Goal: Information Seeking & Learning: Learn about a topic

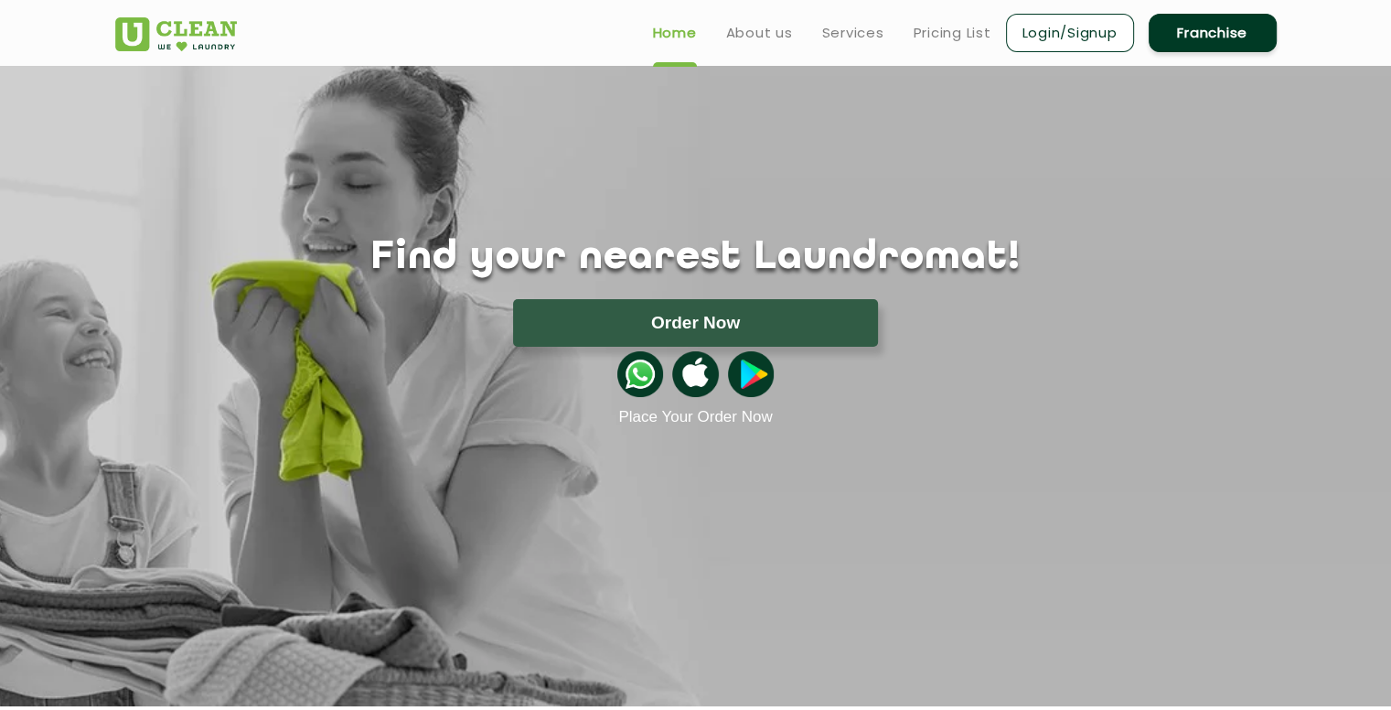
click at [961, 47] on ul "Home About us Services Pricing List Login/Signup Franchise" at bounding box center [957, 32] width 638 height 43
click at [961, 25] on link "Pricing List" at bounding box center [953, 33] width 78 height 22
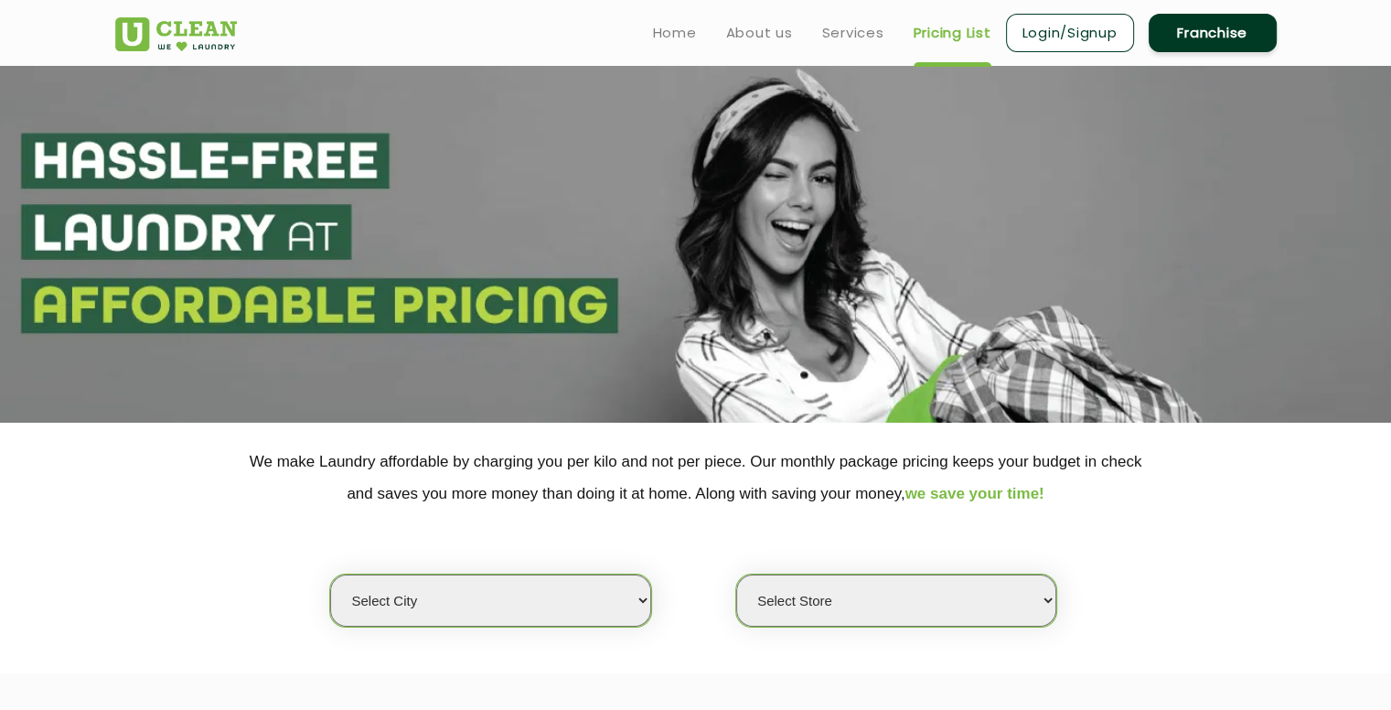
click at [460, 594] on select "Select city [GEOGRAPHIC_DATA] [GEOGRAPHIC_DATA] [GEOGRAPHIC_DATA] [GEOGRAPHIC_D…" at bounding box center [490, 600] width 320 height 52
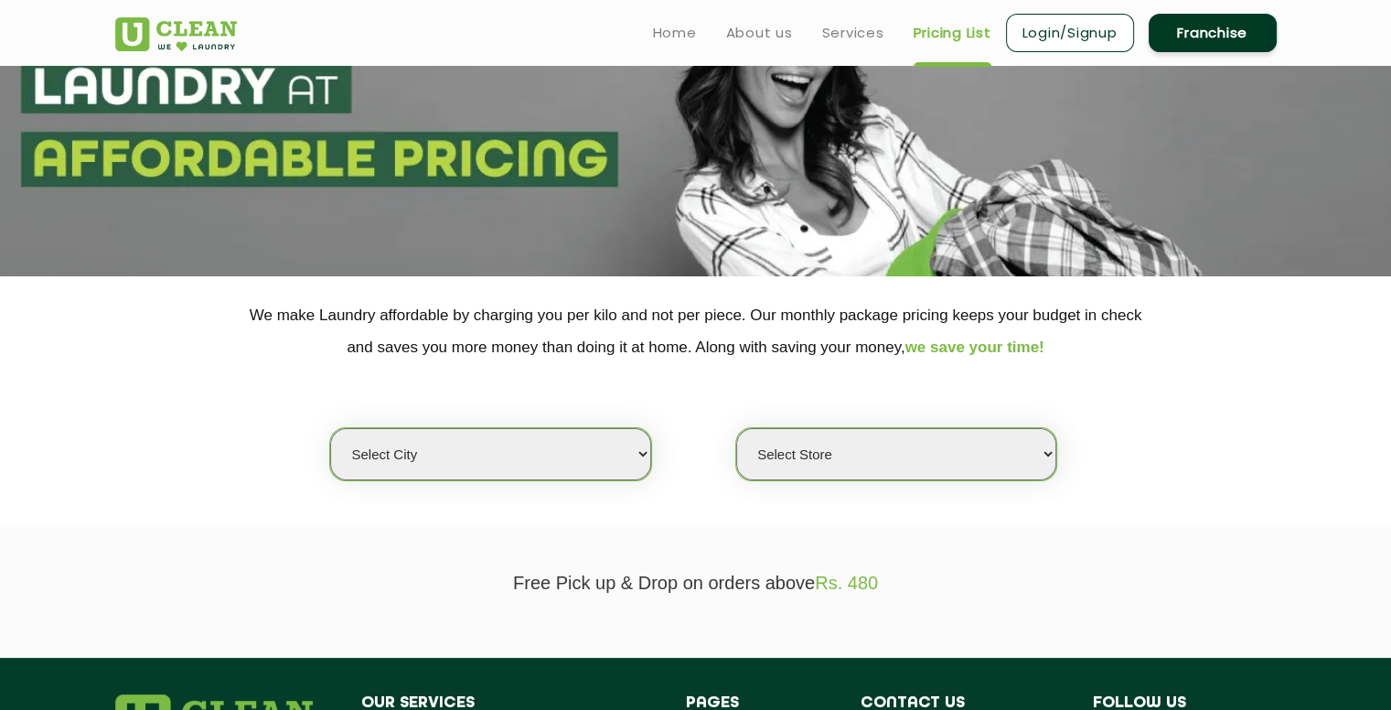
click at [518, 454] on select "Select city [GEOGRAPHIC_DATA] [GEOGRAPHIC_DATA] [GEOGRAPHIC_DATA] [GEOGRAPHIC_D…" at bounding box center [490, 454] width 320 height 52
select select "1"
click at [330, 428] on select "Select city [GEOGRAPHIC_DATA] [GEOGRAPHIC_DATA] [GEOGRAPHIC_DATA] [GEOGRAPHIC_D…" at bounding box center [490, 454] width 320 height 52
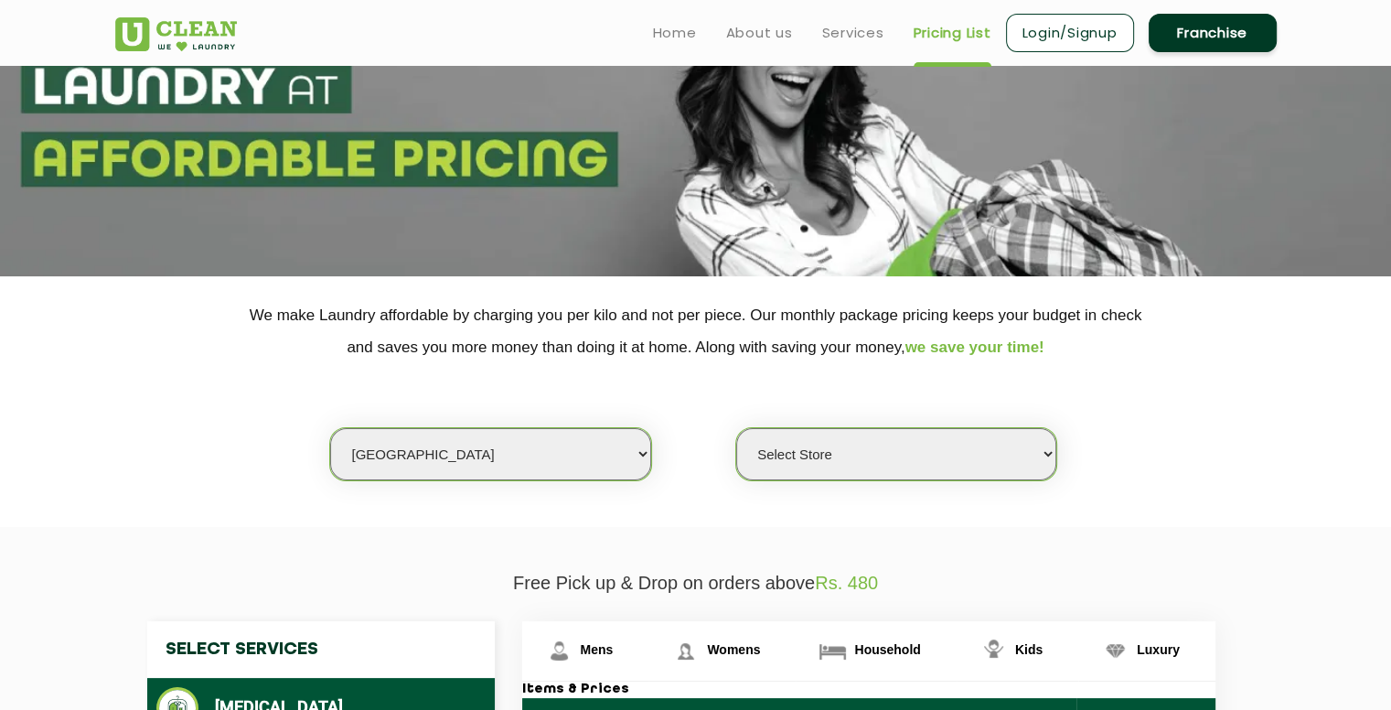
click at [858, 452] on select "Select Store [GEOGRAPHIC_DATA] [GEOGRAPHIC_DATA] 2 [GEOGRAPHIC_DATA] [GEOGRAPHI…" at bounding box center [896, 454] width 320 height 52
select select "184"
click at [736, 428] on select "Select Store [GEOGRAPHIC_DATA] [GEOGRAPHIC_DATA] 2 [GEOGRAPHIC_DATA] [GEOGRAPHI…" at bounding box center [896, 454] width 320 height 52
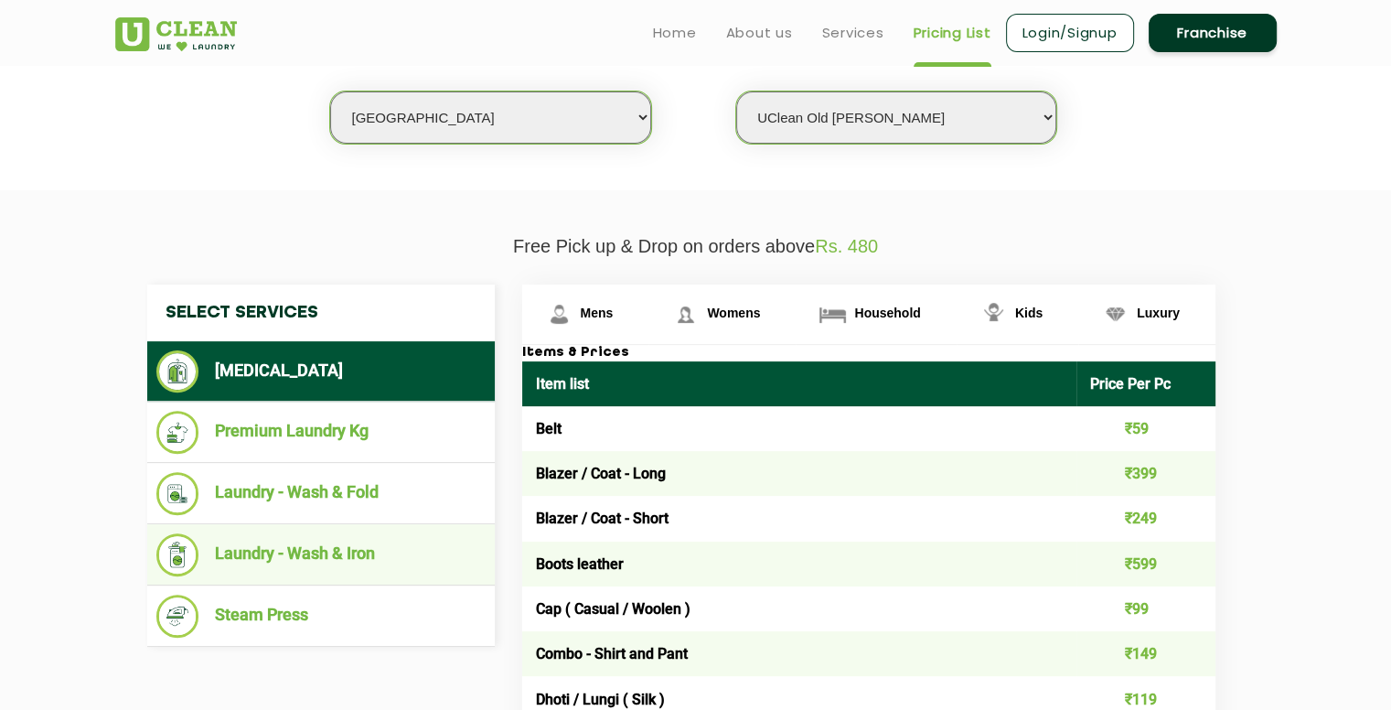
scroll to position [483, 0]
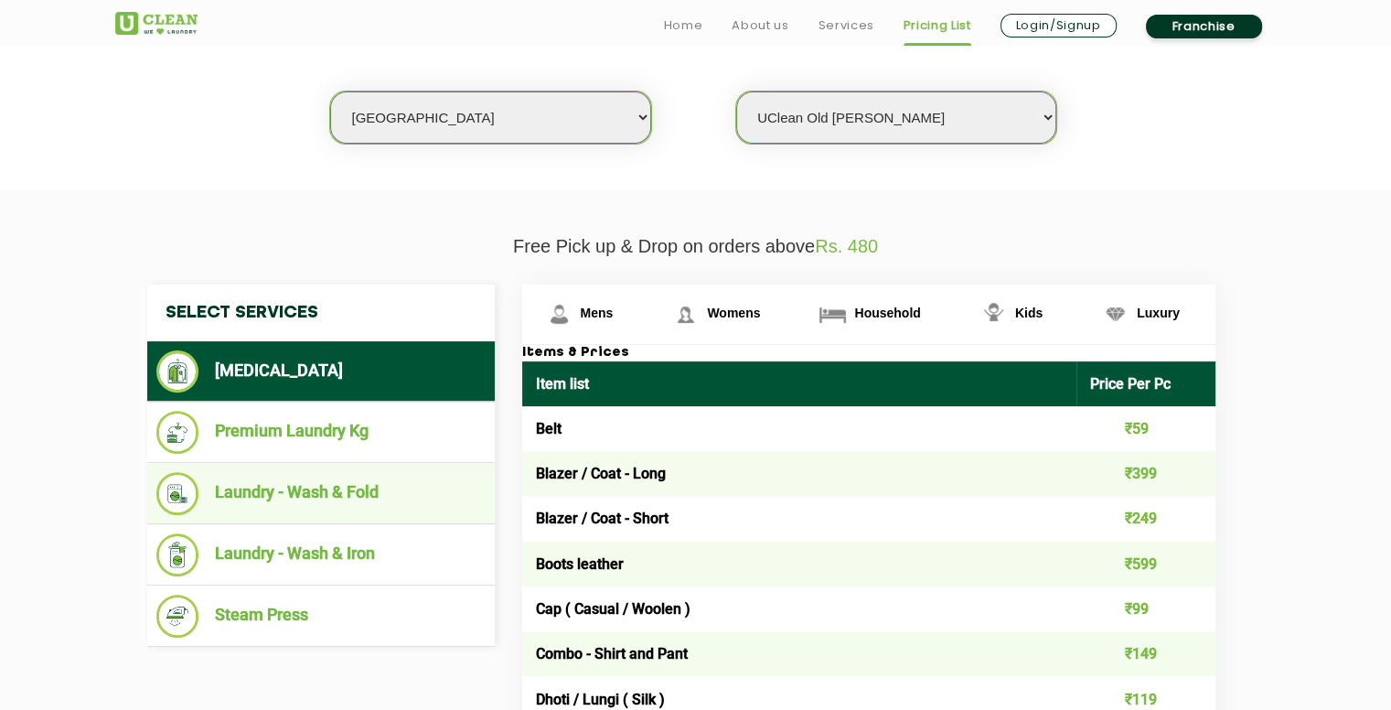
click at [363, 502] on li "Laundry - Wash & Fold" at bounding box center [320, 493] width 329 height 43
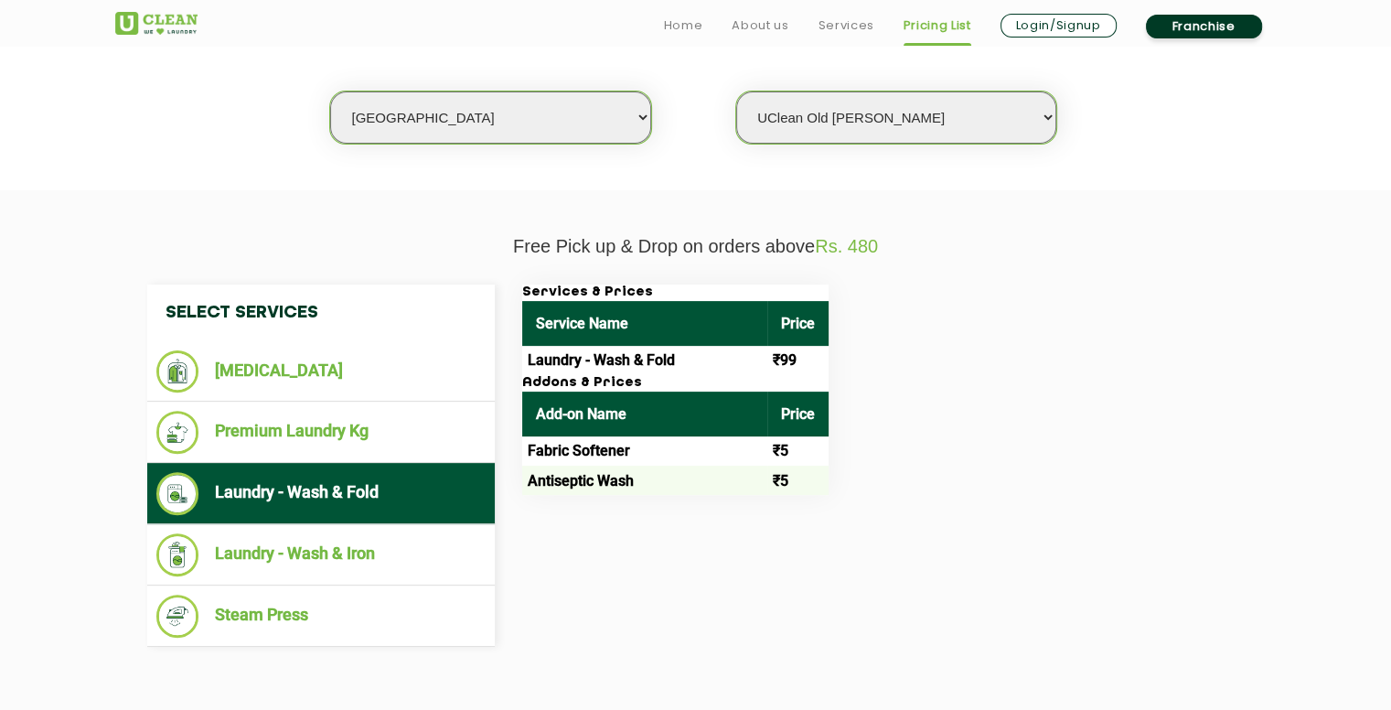
click at [703, 364] on td "Laundry - Wash & Fold" at bounding box center [644, 360] width 245 height 29
click at [676, 362] on td "Laundry - Wash & Fold" at bounding box center [644, 360] width 245 height 29
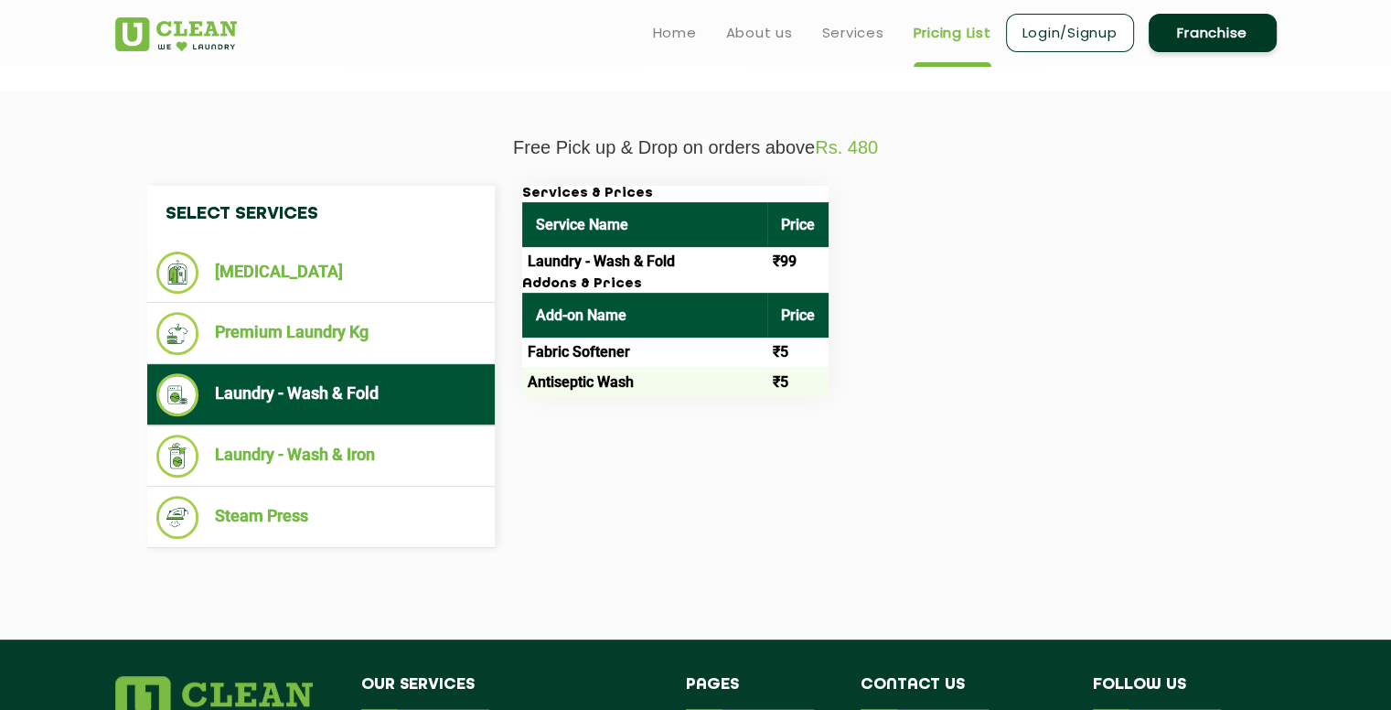
scroll to position [658, 0]
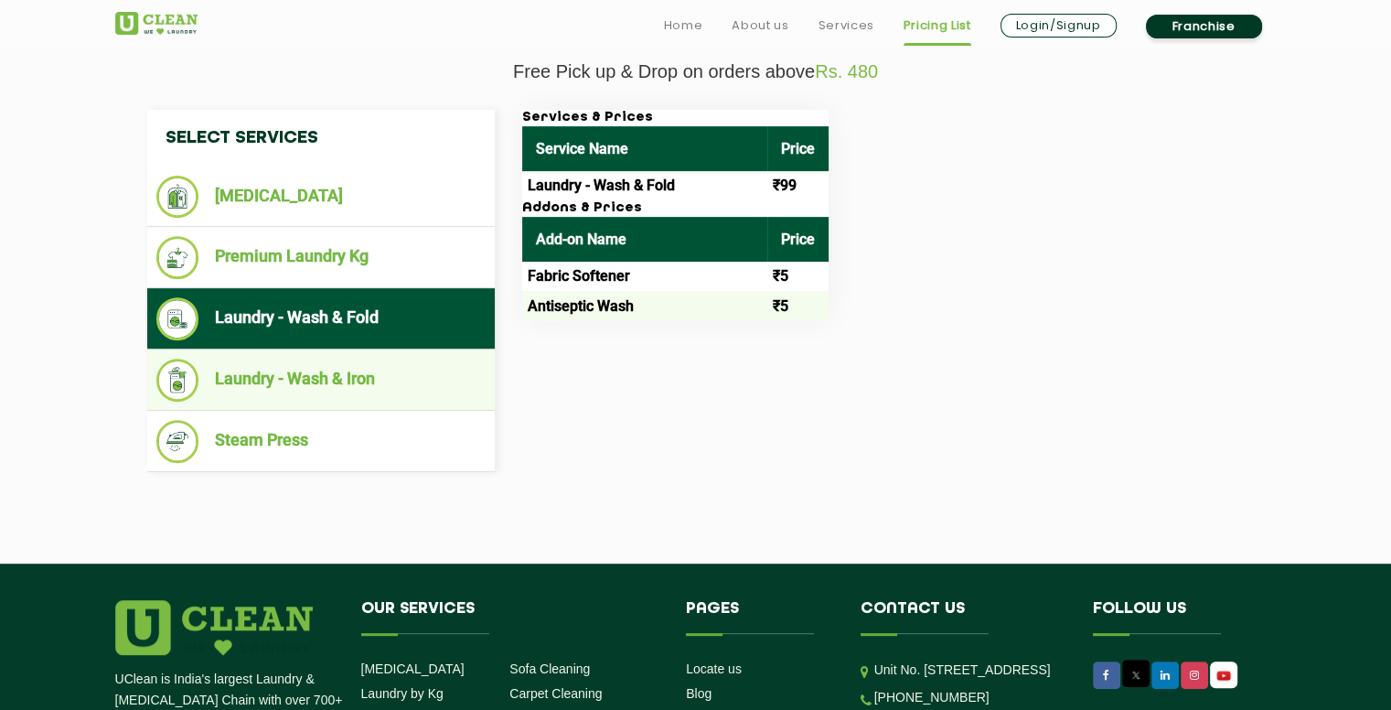
click at [348, 376] on li "Laundry - Wash & Iron" at bounding box center [320, 380] width 329 height 43
